Goal: Task Accomplishment & Management: Complete application form

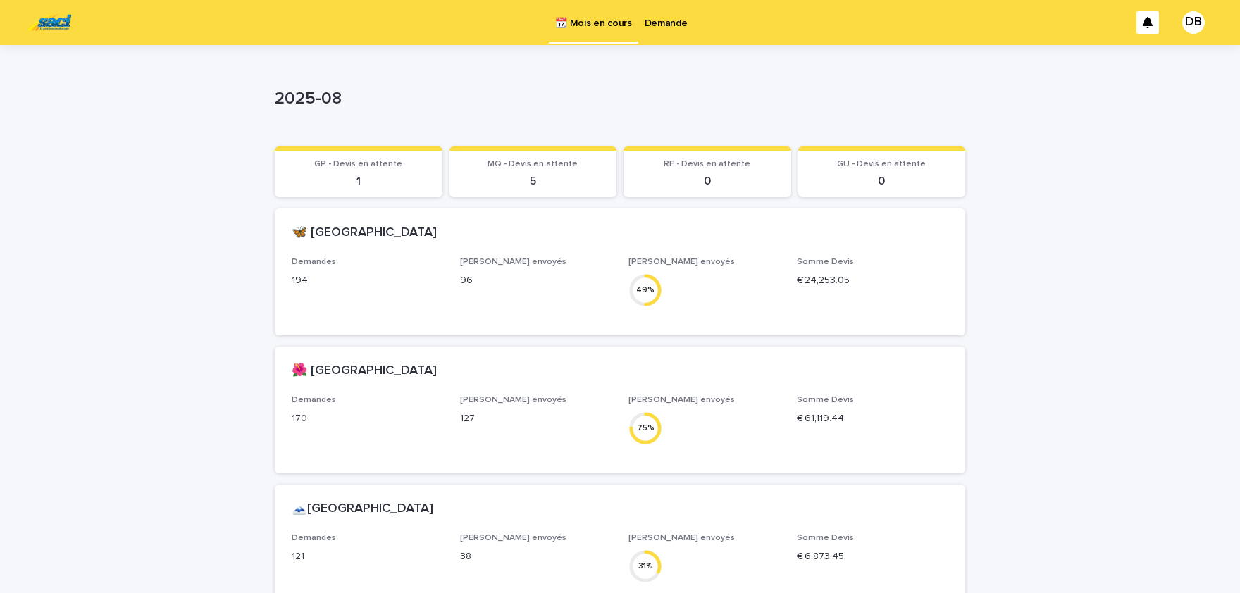
click at [659, 25] on p "Demande" at bounding box center [666, 15] width 43 height 30
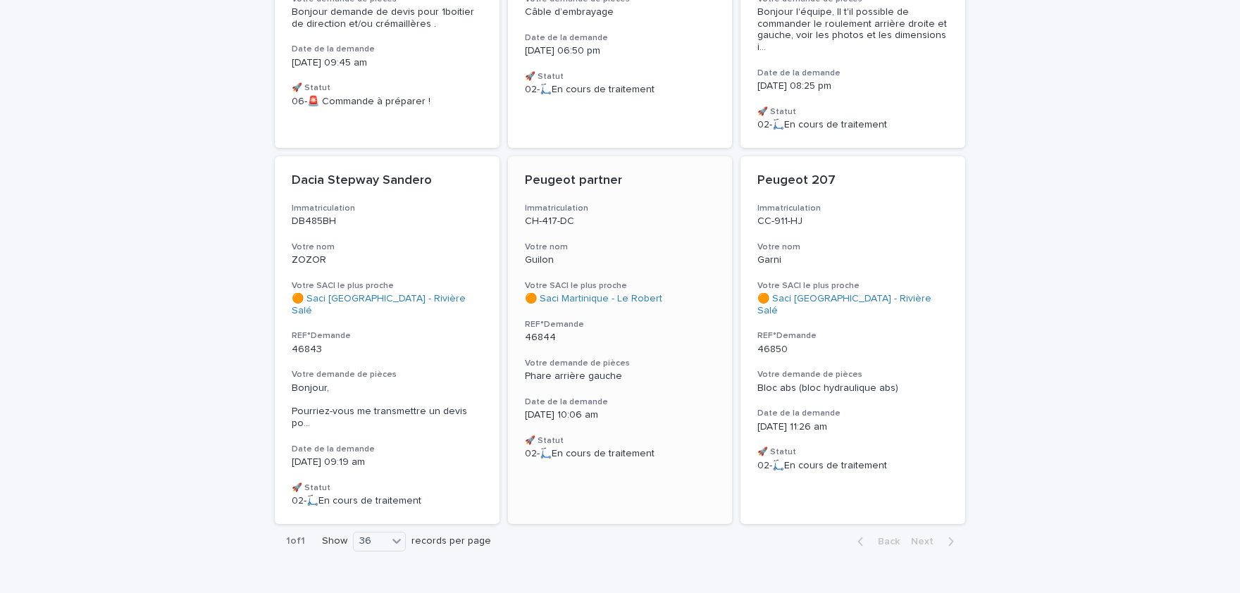
scroll to position [155, 0]
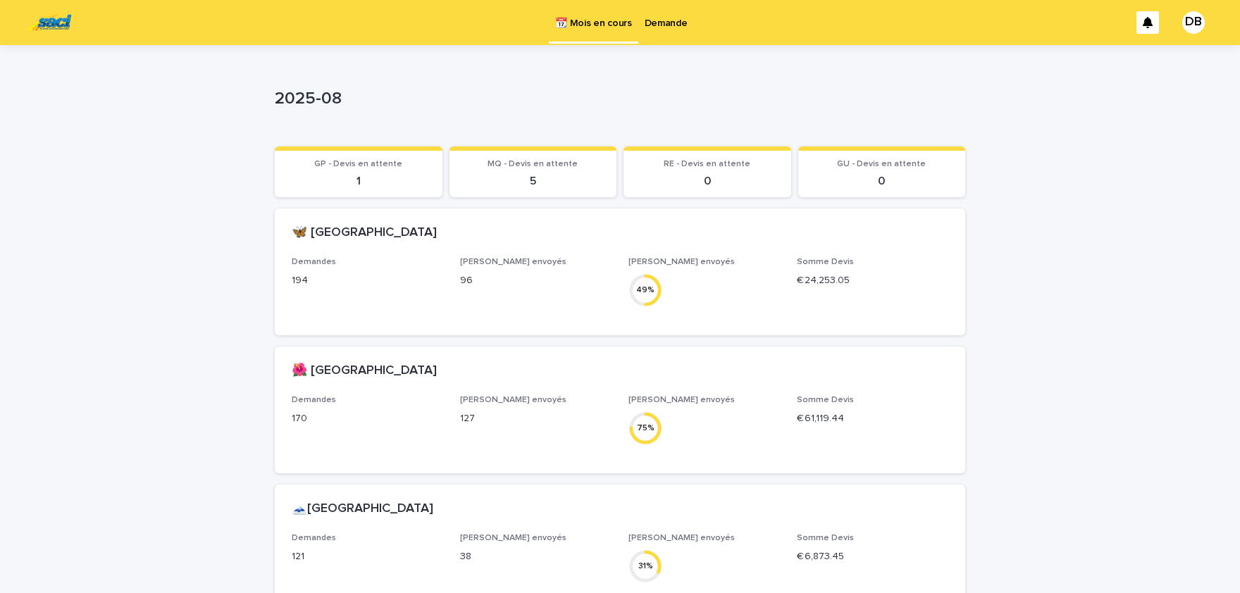
click at [674, 16] on p "Demande" at bounding box center [666, 15] width 43 height 30
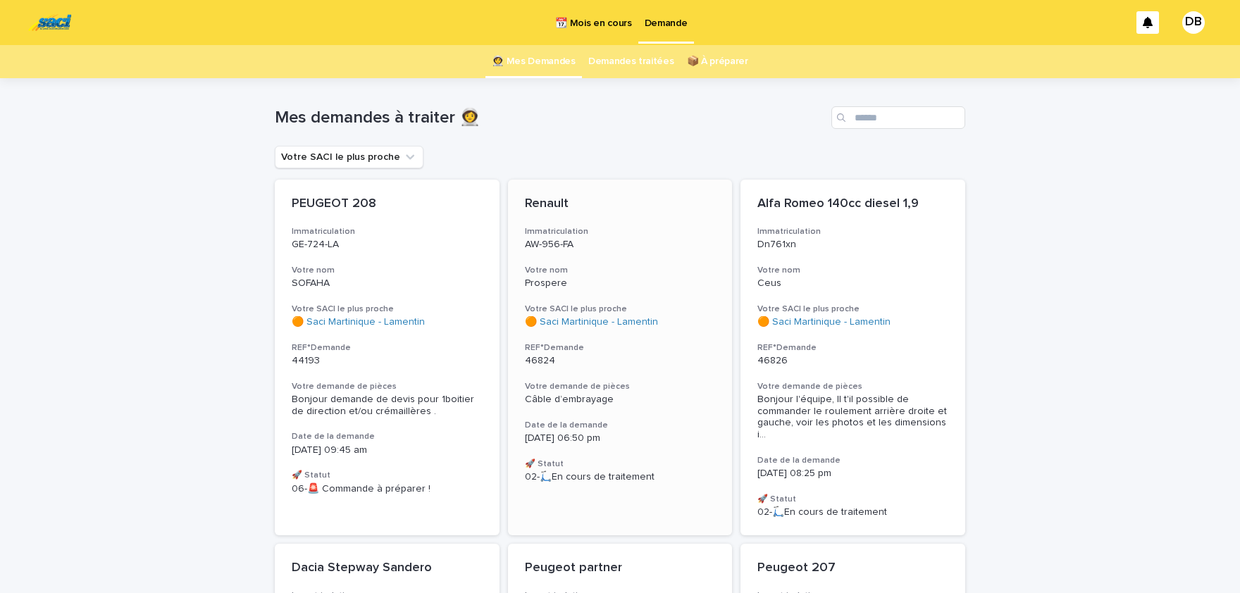
click at [586, 430] on div "Date de la demande [DATE] 06:50 pm" at bounding box center [620, 432] width 191 height 25
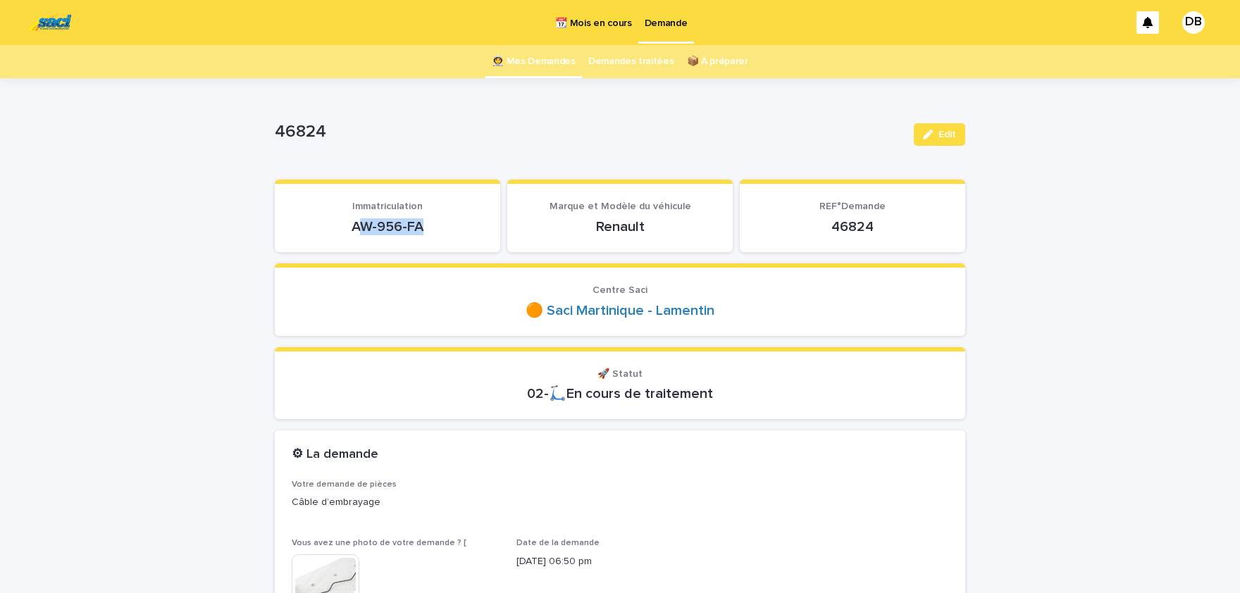
drag, startPoint x: 430, startPoint y: 228, endPoint x: 361, endPoint y: 224, distance: 69.2
click at [362, 225] on p "AW-956-FA" at bounding box center [388, 226] width 192 height 17
click at [361, 224] on p "AW-956-FA" at bounding box center [388, 226] width 192 height 17
click at [357, 223] on p "AW-956-FA" at bounding box center [388, 226] width 192 height 17
click at [403, 223] on p "AW-956-FA" at bounding box center [388, 226] width 192 height 17
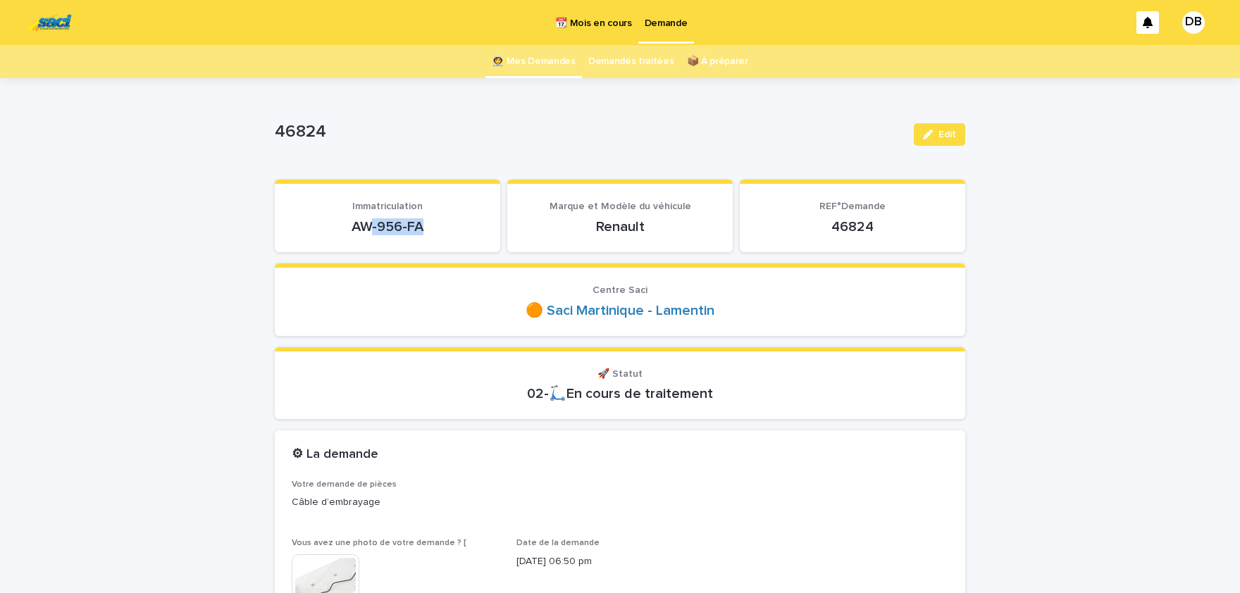
drag, startPoint x: 423, startPoint y: 226, endPoint x: 359, endPoint y: 231, distance: 63.6
click at [364, 231] on p "AW-956-FA" at bounding box center [388, 226] width 192 height 17
click at [359, 228] on p "AW-956-FA" at bounding box center [388, 226] width 192 height 17
click at [357, 227] on p "AW-956-FA" at bounding box center [388, 226] width 192 height 17
drag, startPoint x: 369, startPoint y: 224, endPoint x: 438, endPoint y: 224, distance: 69.8
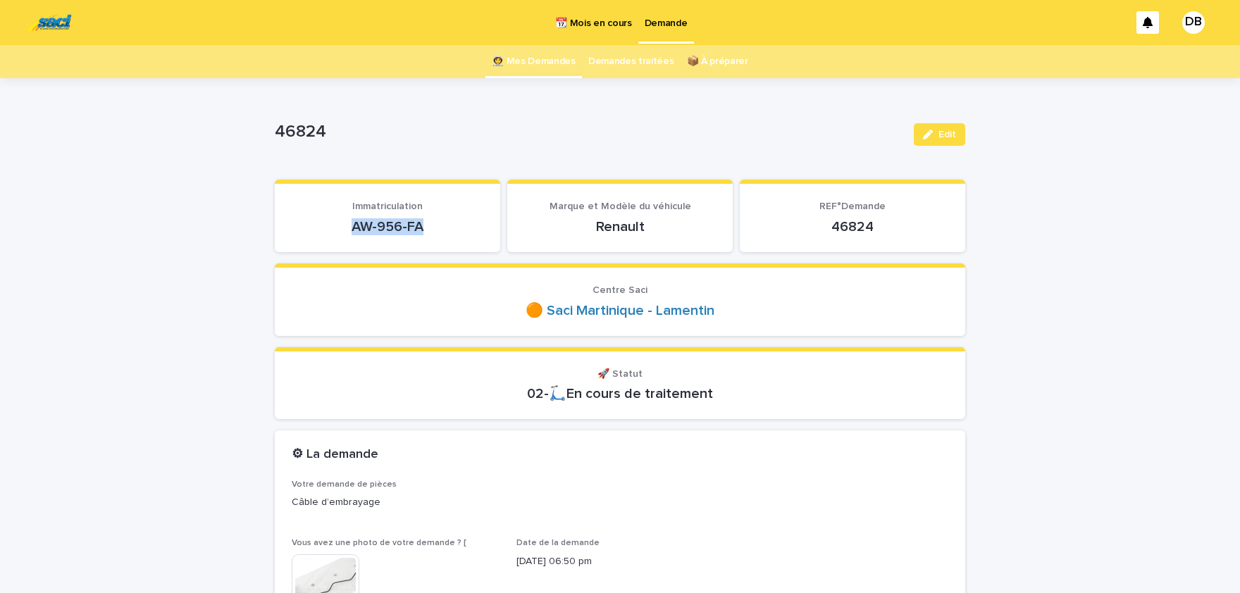
click at [438, 224] on p "AW-956-FA" at bounding box center [388, 226] width 192 height 17
copy p "AW-956-FA"
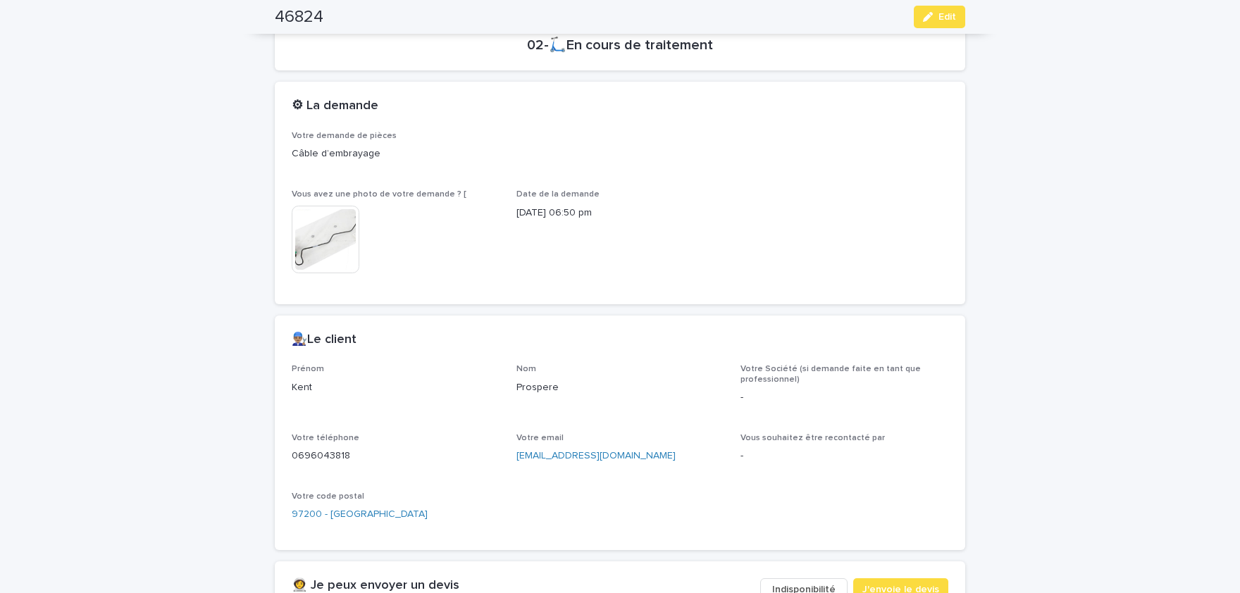
click at [340, 228] on img at bounding box center [326, 240] width 68 height 68
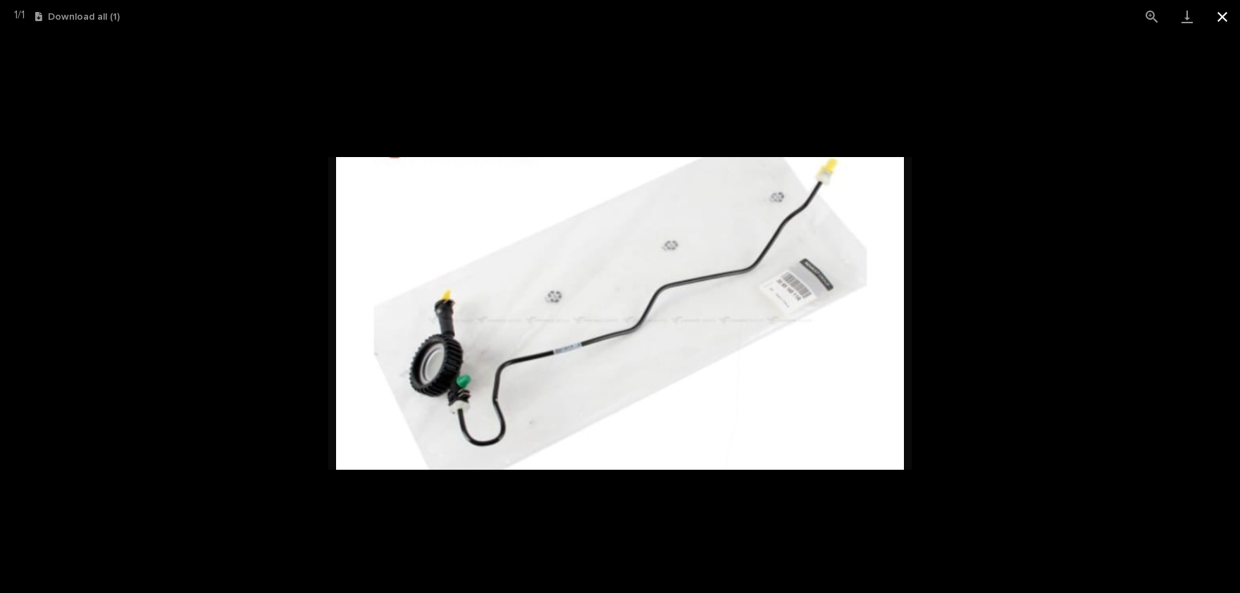
click at [1228, 8] on button "Close gallery" at bounding box center [1222, 16] width 35 height 33
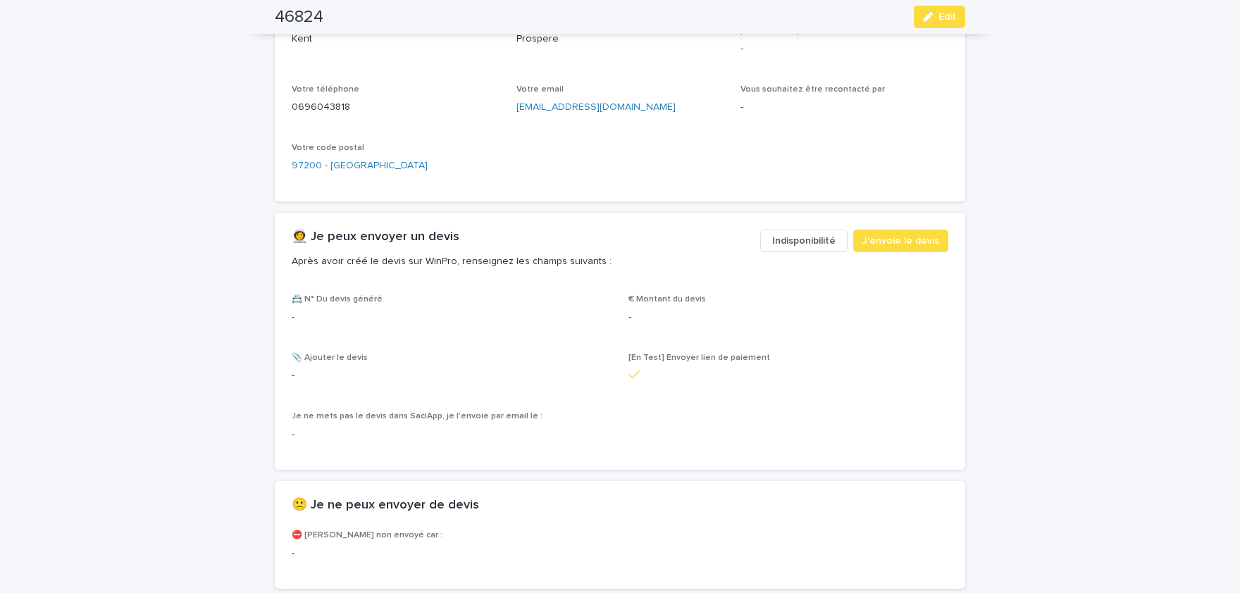
scroll to position [872, 0]
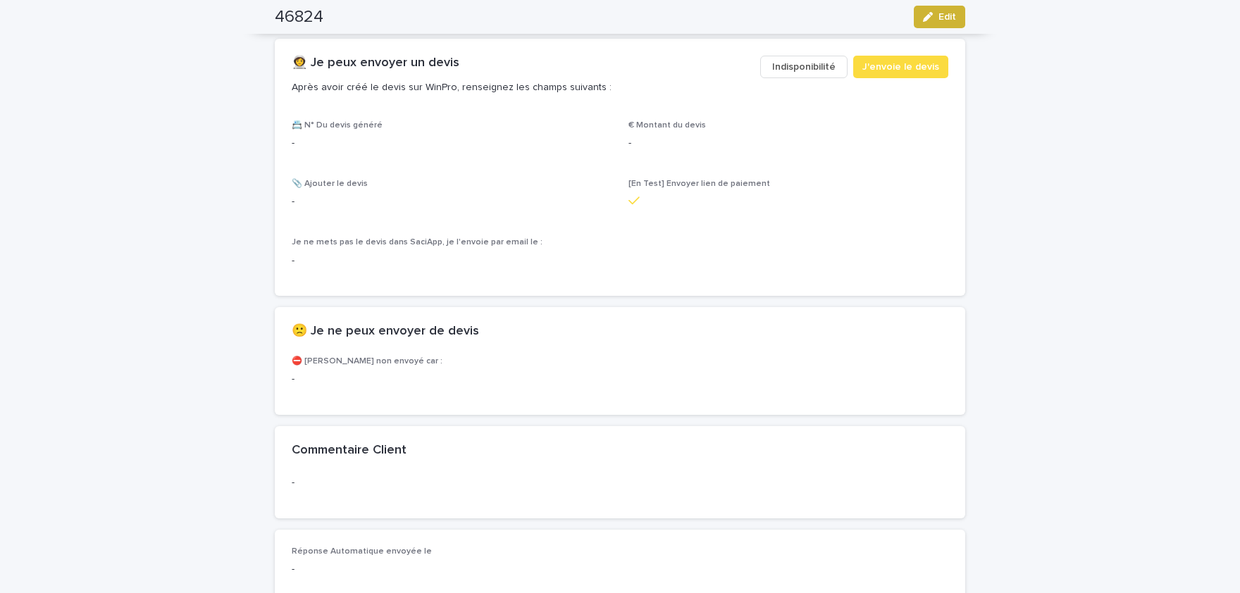
click at [943, 12] on button "Edit" at bounding box center [939, 17] width 51 height 23
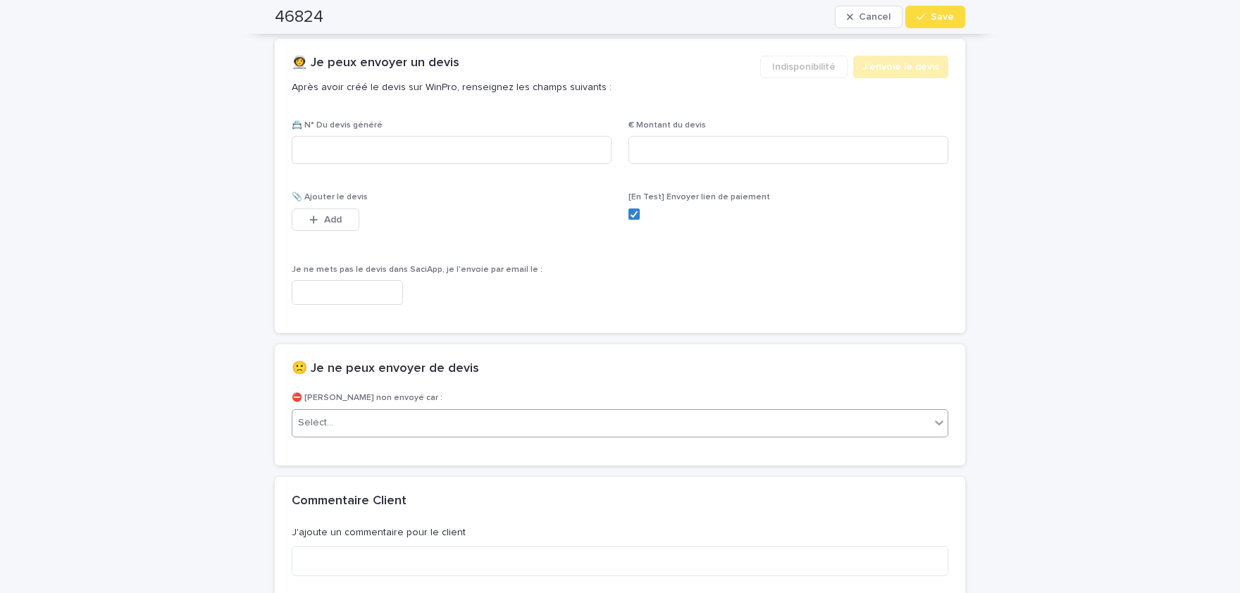
scroll to position [930, 0]
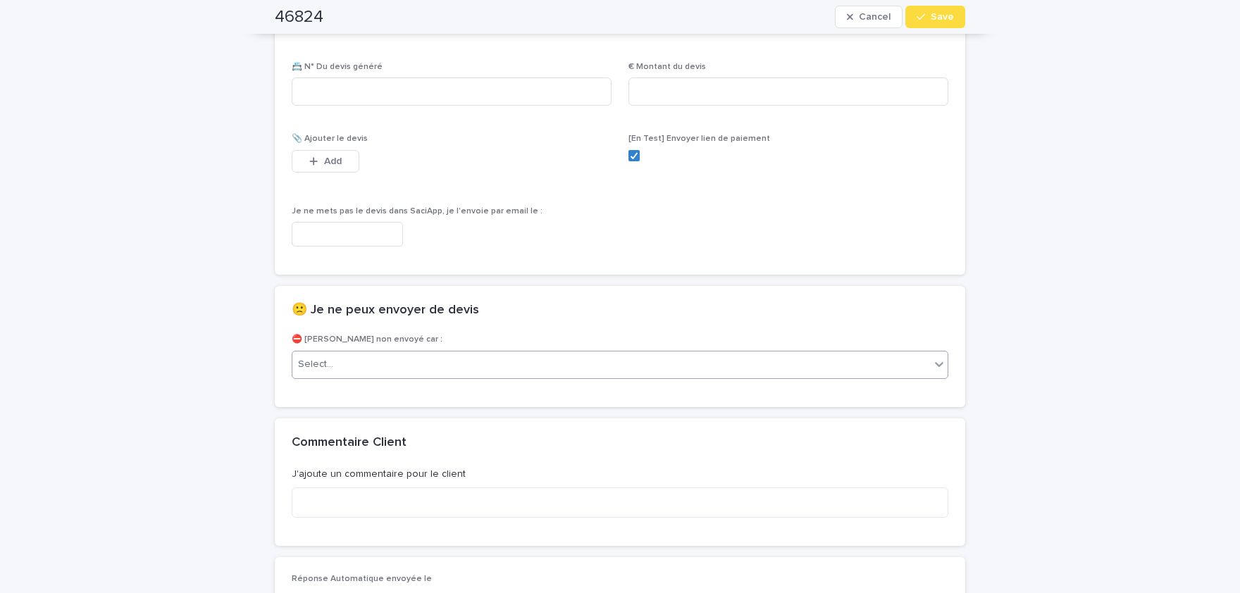
click at [494, 365] on div "Select..." at bounding box center [611, 364] width 638 height 23
click at [870, 366] on div "Select..." at bounding box center [611, 364] width 638 height 23
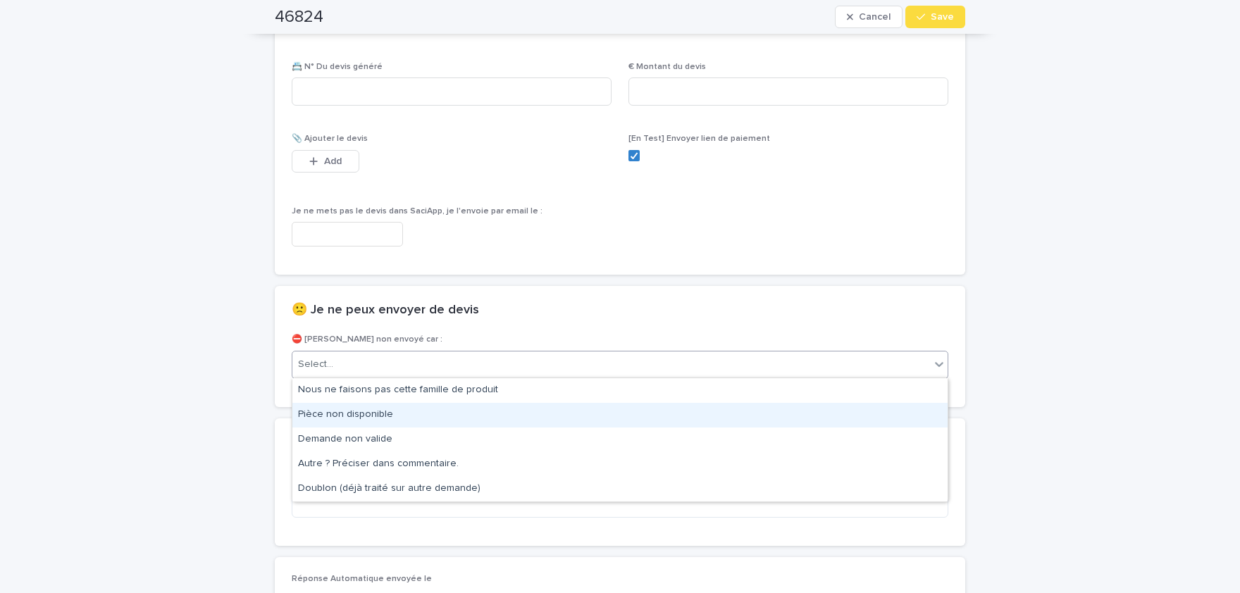
click at [383, 413] on div "Pièce non disponible" at bounding box center [619, 415] width 655 height 25
click at [383, 413] on div "👩‍🚀 Je peux envoyer un devis Après avoir créé le devis sur WinPro, renseignez l…" at bounding box center [620, 263] width 691 height 566
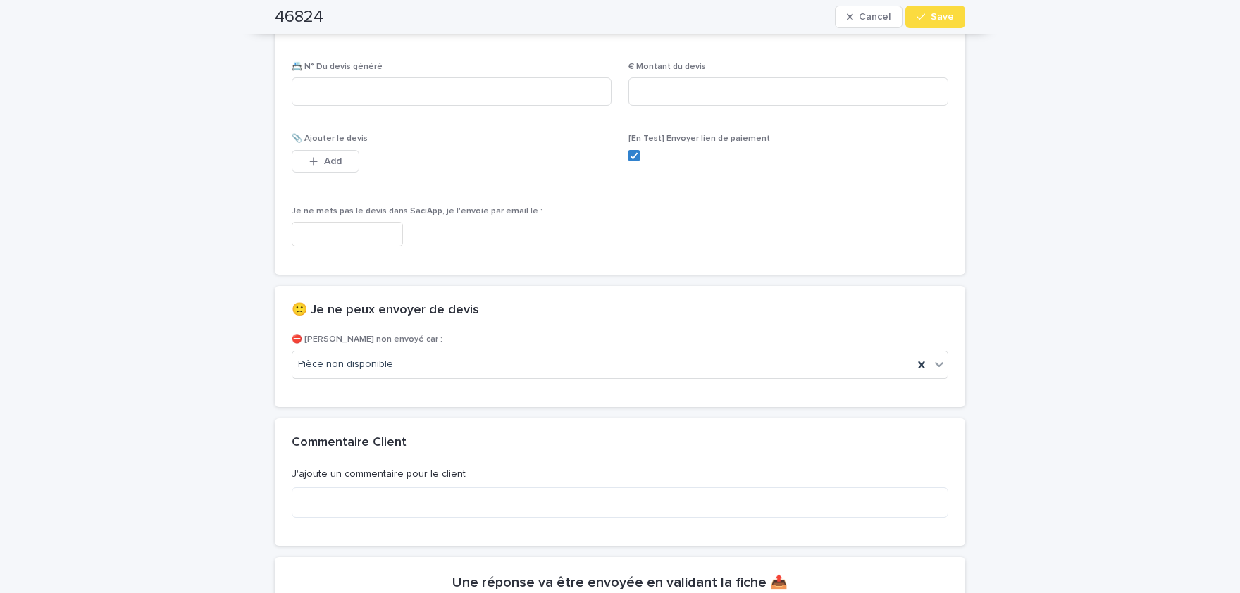
drag, startPoint x: 947, startPoint y: 12, endPoint x: 519, endPoint y: 4, distance: 428.5
click at [949, 14] on button "Save" at bounding box center [936, 17] width 60 height 23
